Goal: Task Accomplishment & Management: Complete application form

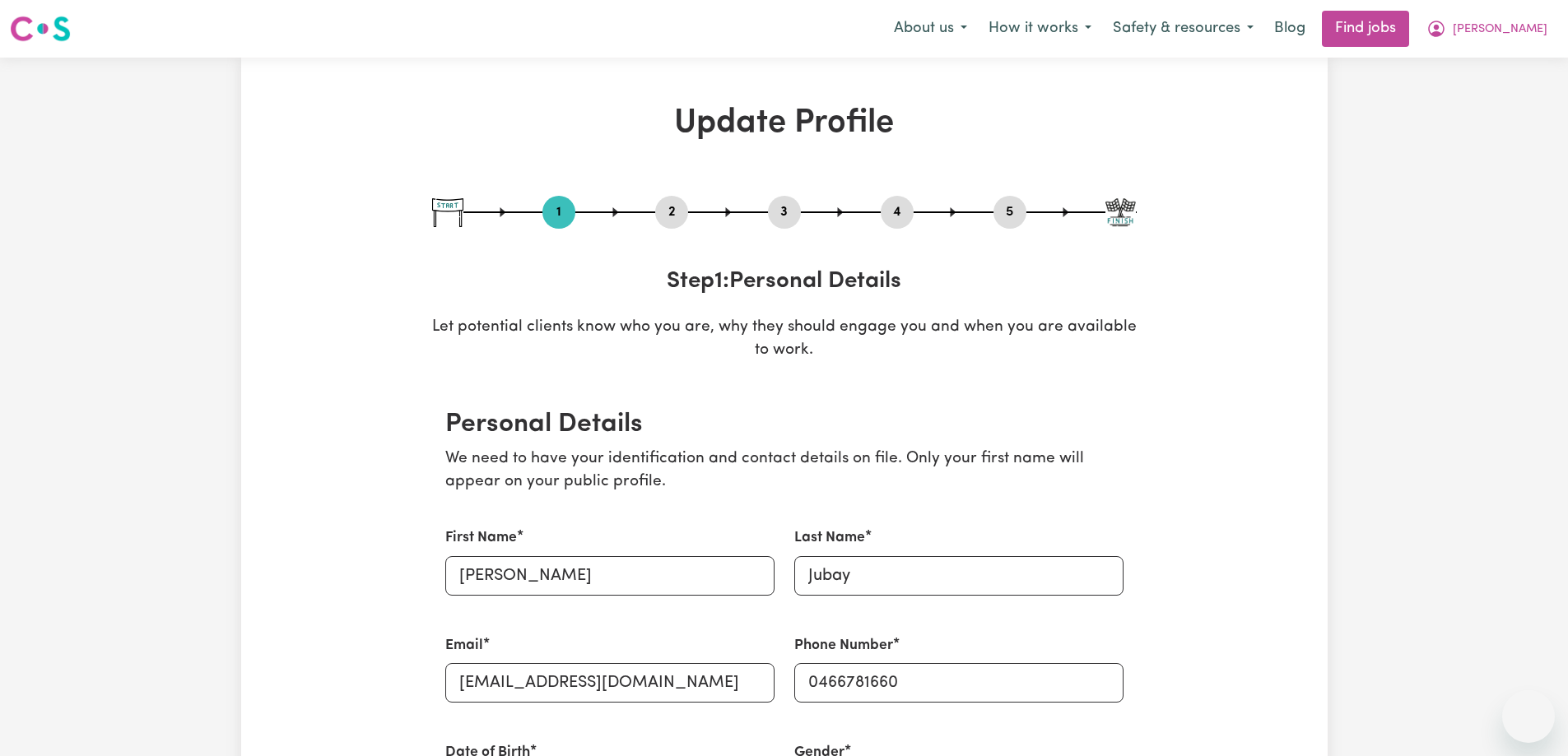
select select "[DEMOGRAPHIC_DATA]"
select select "Student Visa"
select select "Studying a healthcare related degree or qualification"
select select "37"
select select "45"
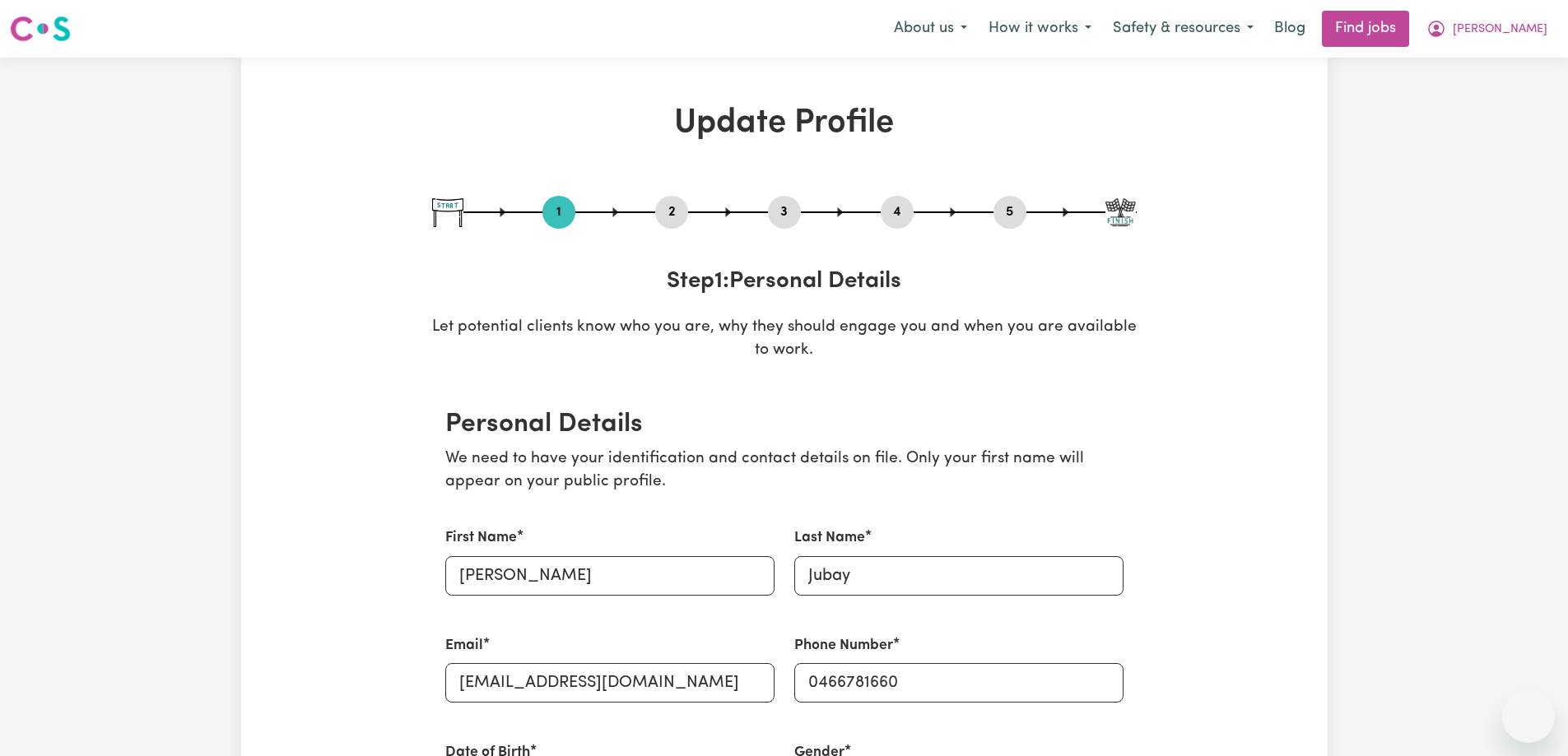
select select "48"
click at [1400, 24] on link "Find jobs" at bounding box center [1365, 29] width 87 height 36
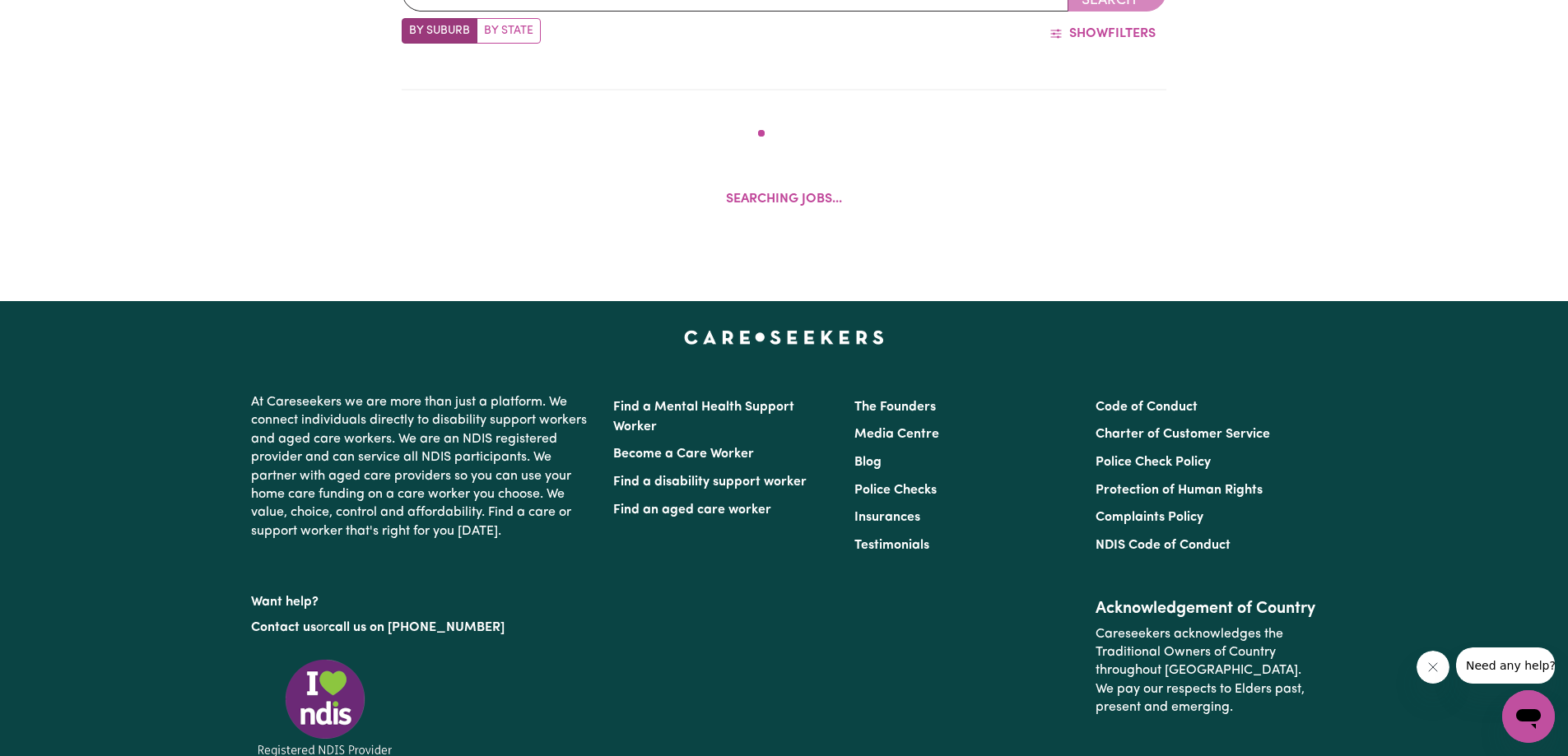
scroll to position [755, 0]
